Goal: Manage account settings

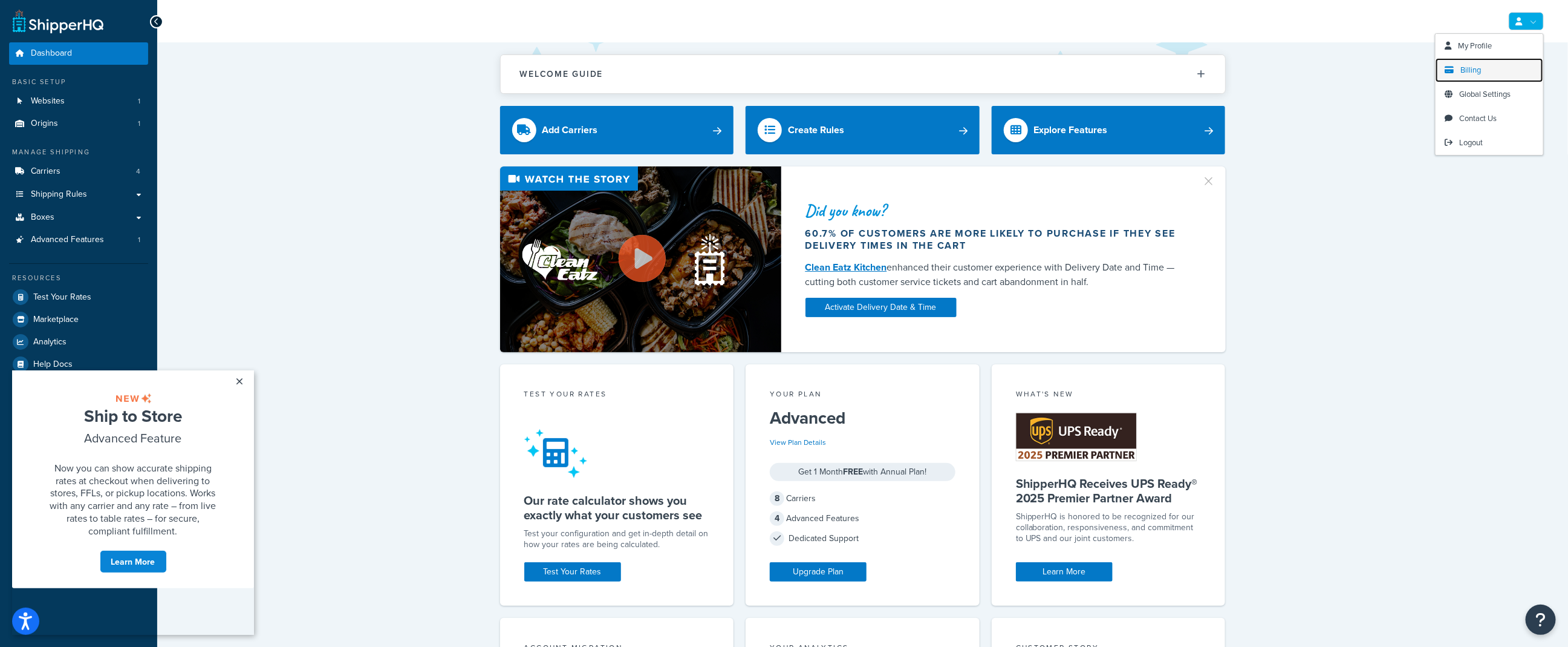
click at [1493, 73] on link "Billing" at bounding box center [1489, 70] width 108 height 24
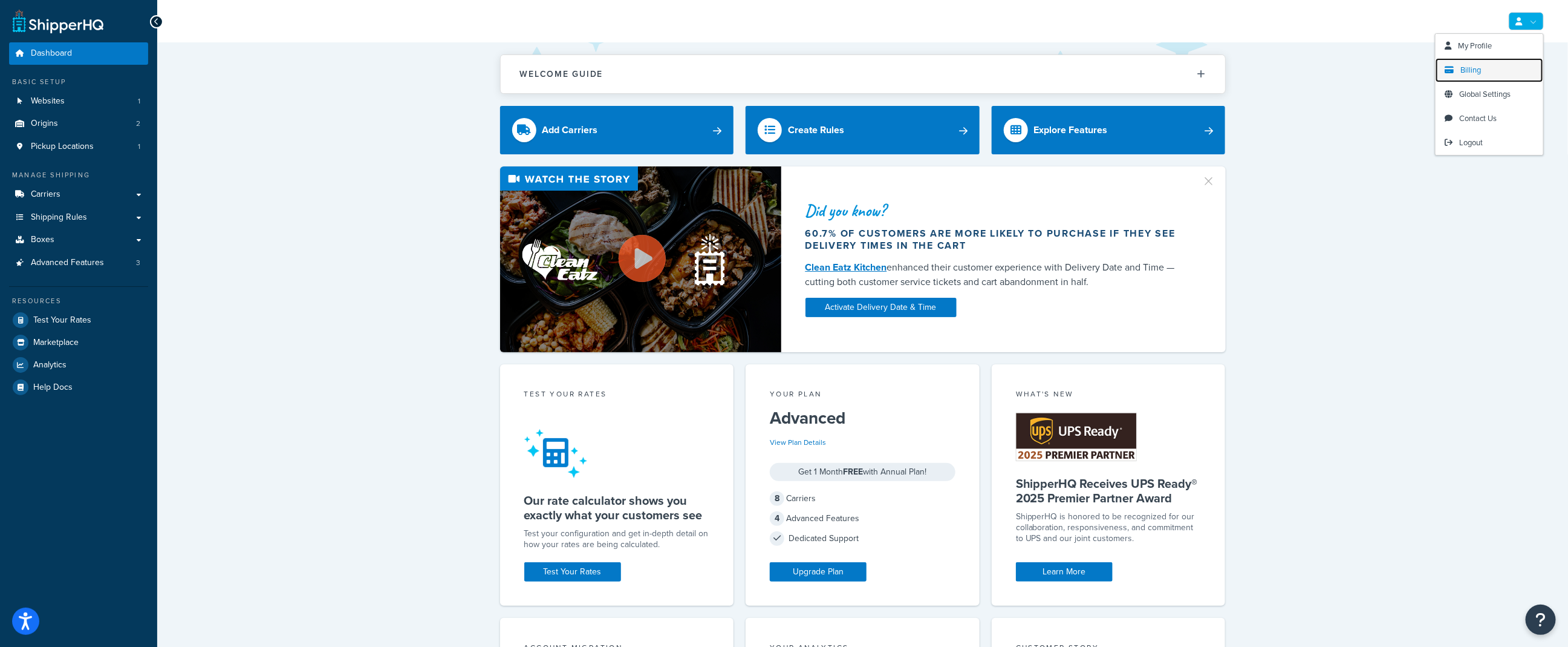
click at [1480, 77] on link "Billing" at bounding box center [1489, 70] width 108 height 24
click at [1484, 136] on link "Logout" at bounding box center [1489, 143] width 108 height 24
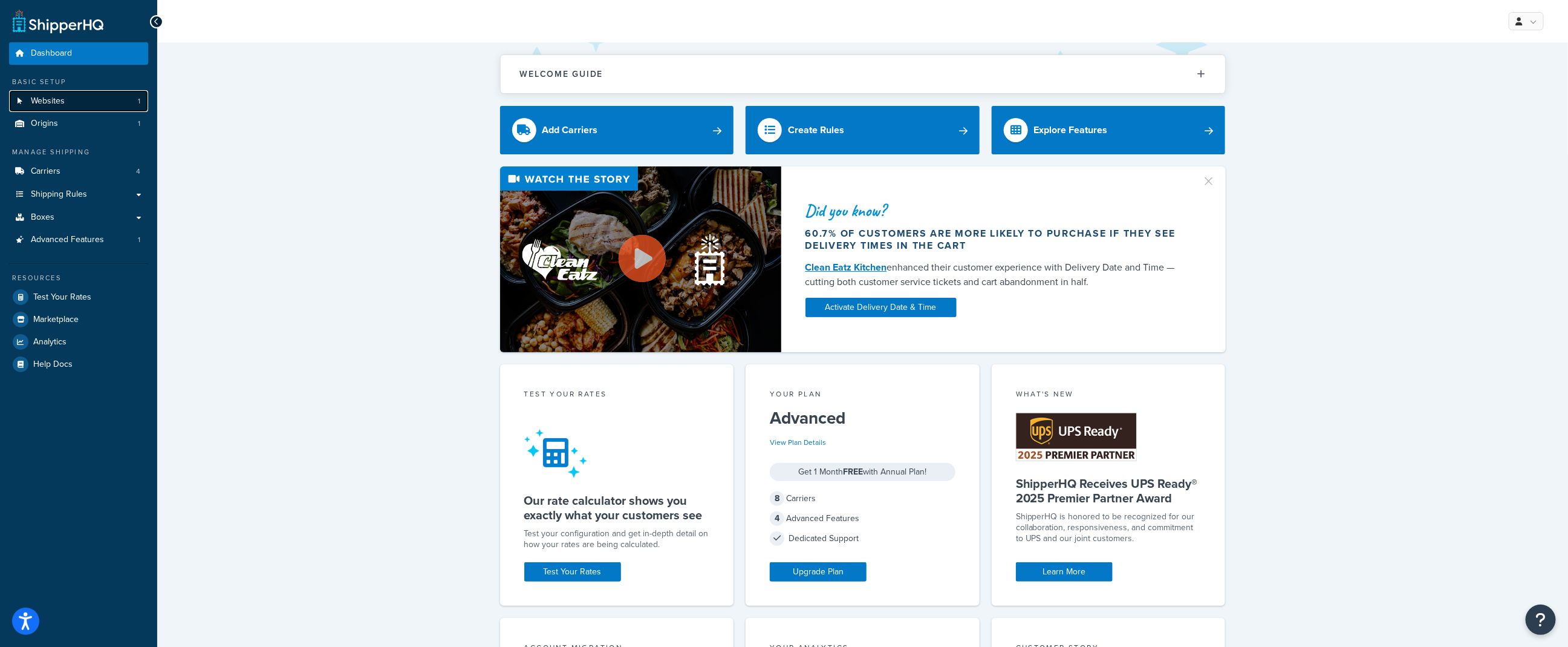
click at [41, 90] on link "Websites 1" at bounding box center [79, 101] width 139 height 22
